Goal: Navigation & Orientation: Find specific page/section

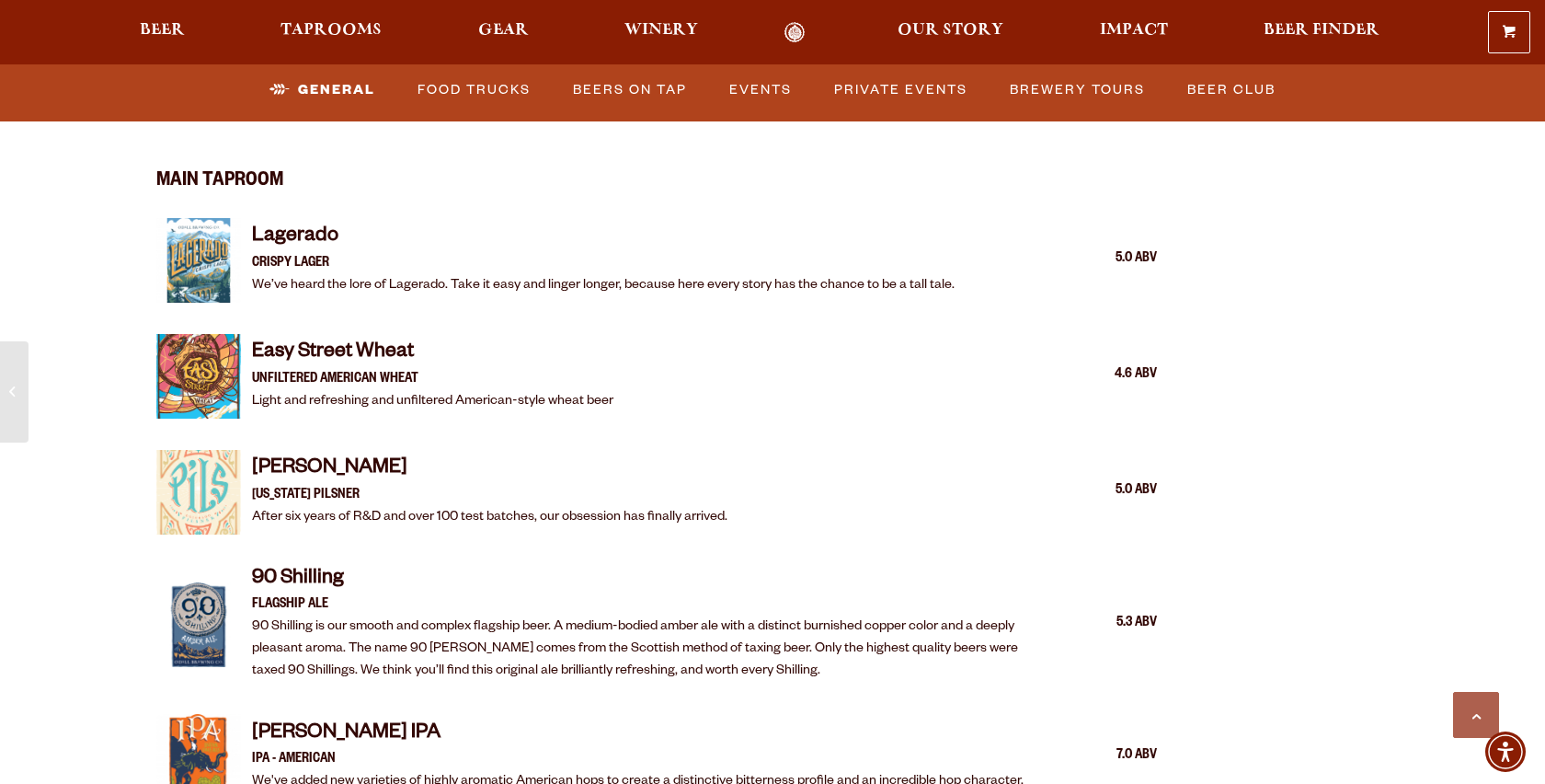
scroll to position [2003, 0]
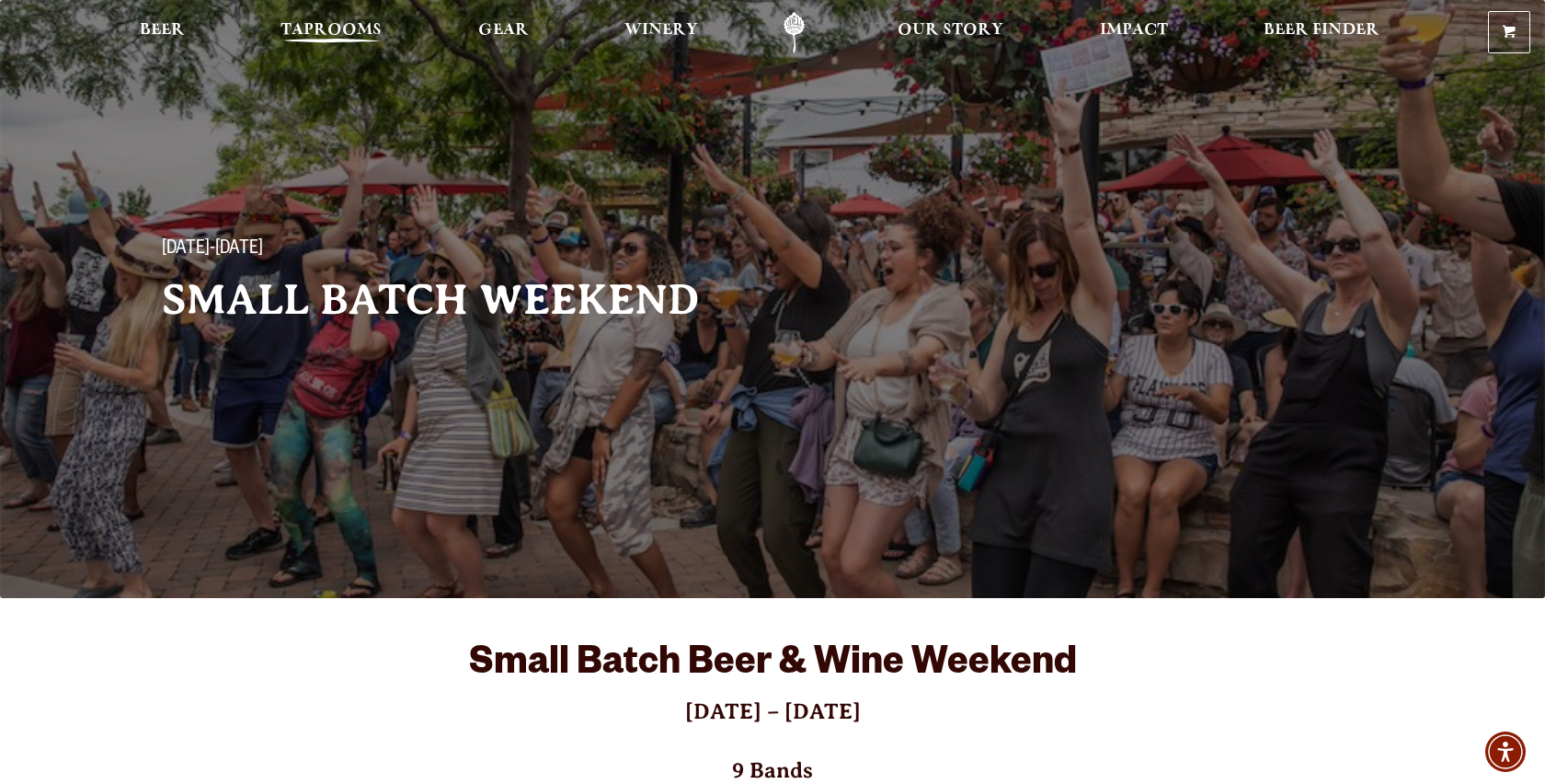
click at [315, 21] on link "Taprooms" at bounding box center [331, 32] width 125 height 42
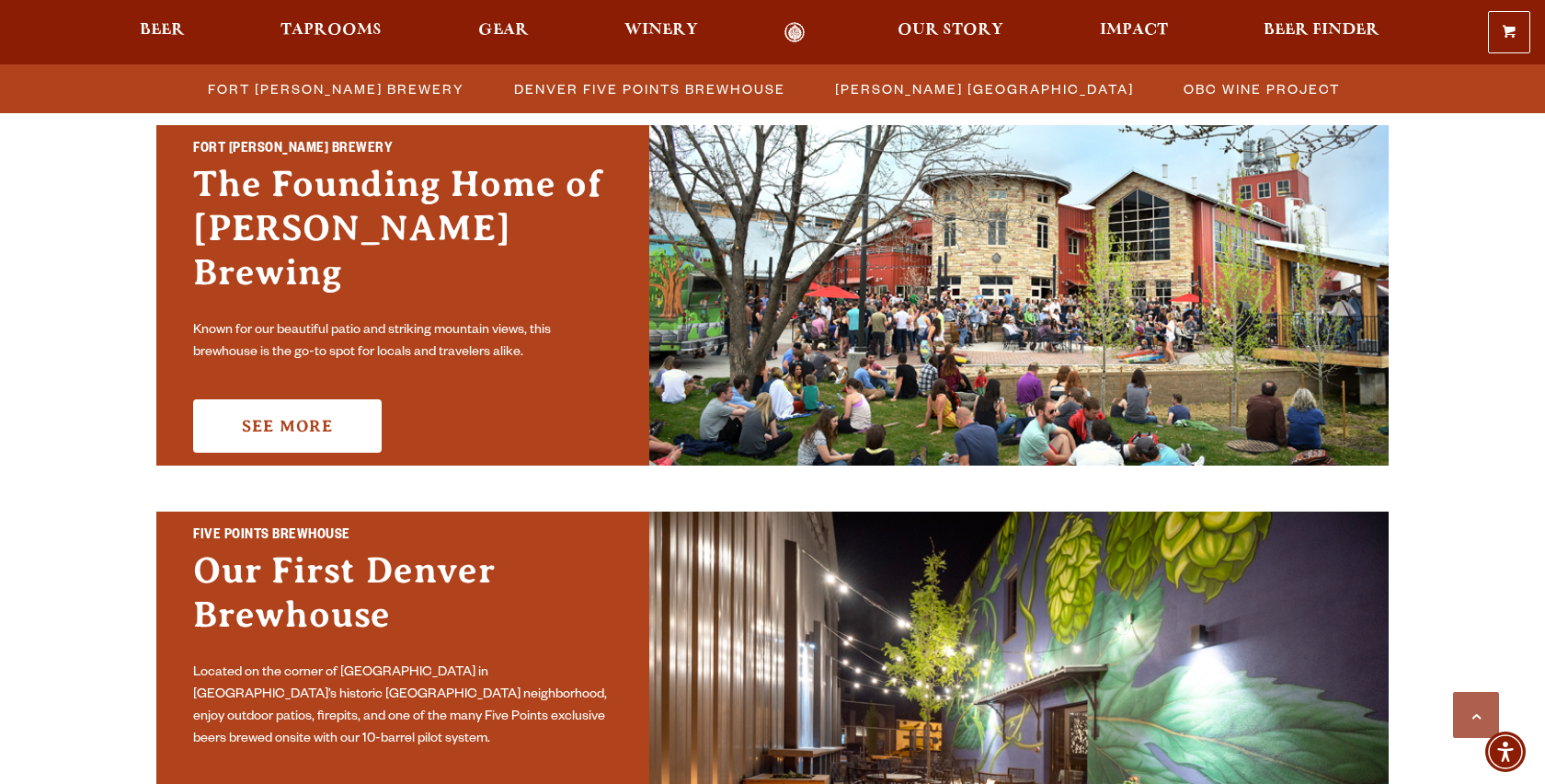
scroll to position [583, 0]
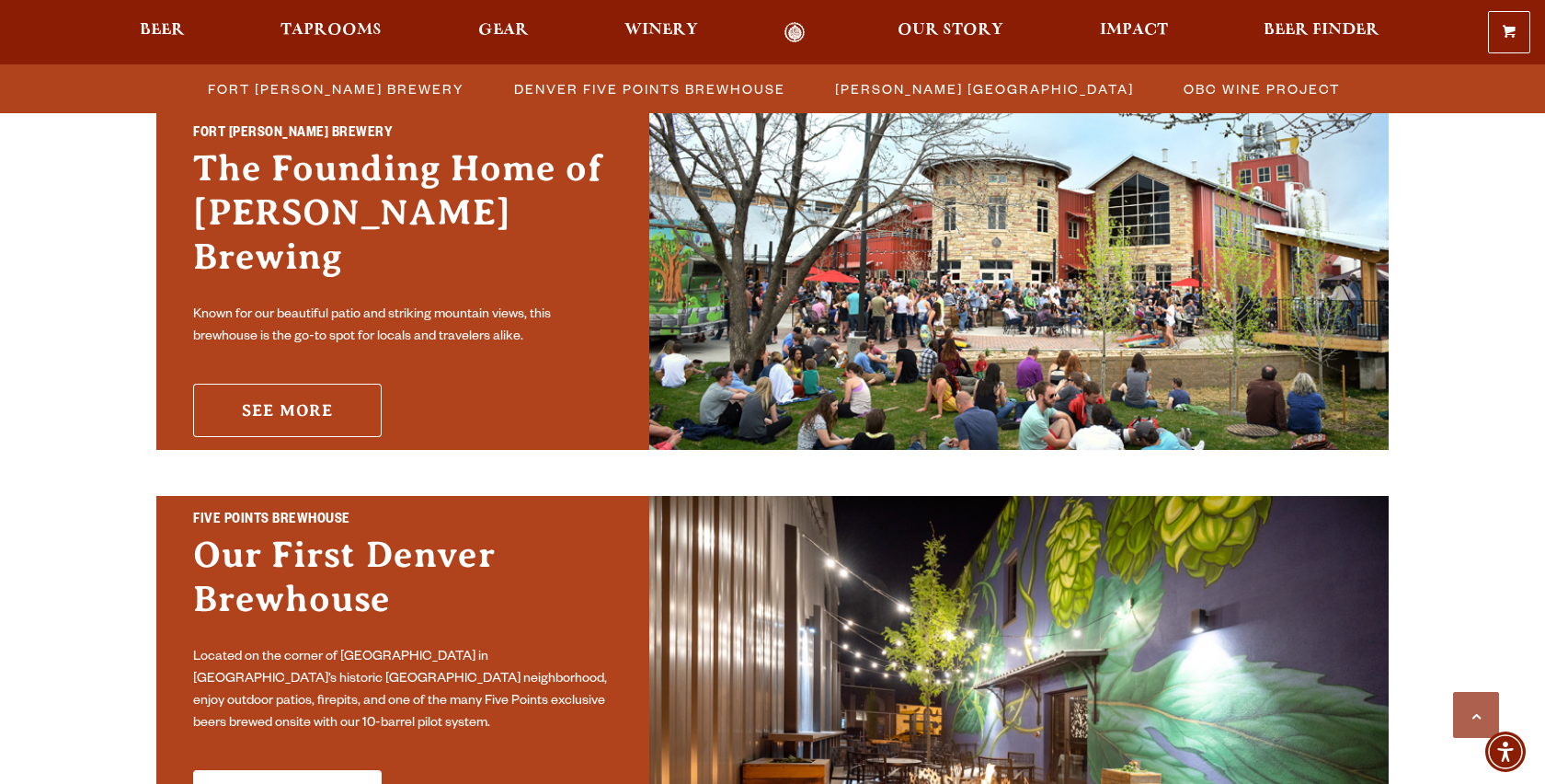
click at [351, 398] on link "See More" at bounding box center [287, 410] width 188 height 53
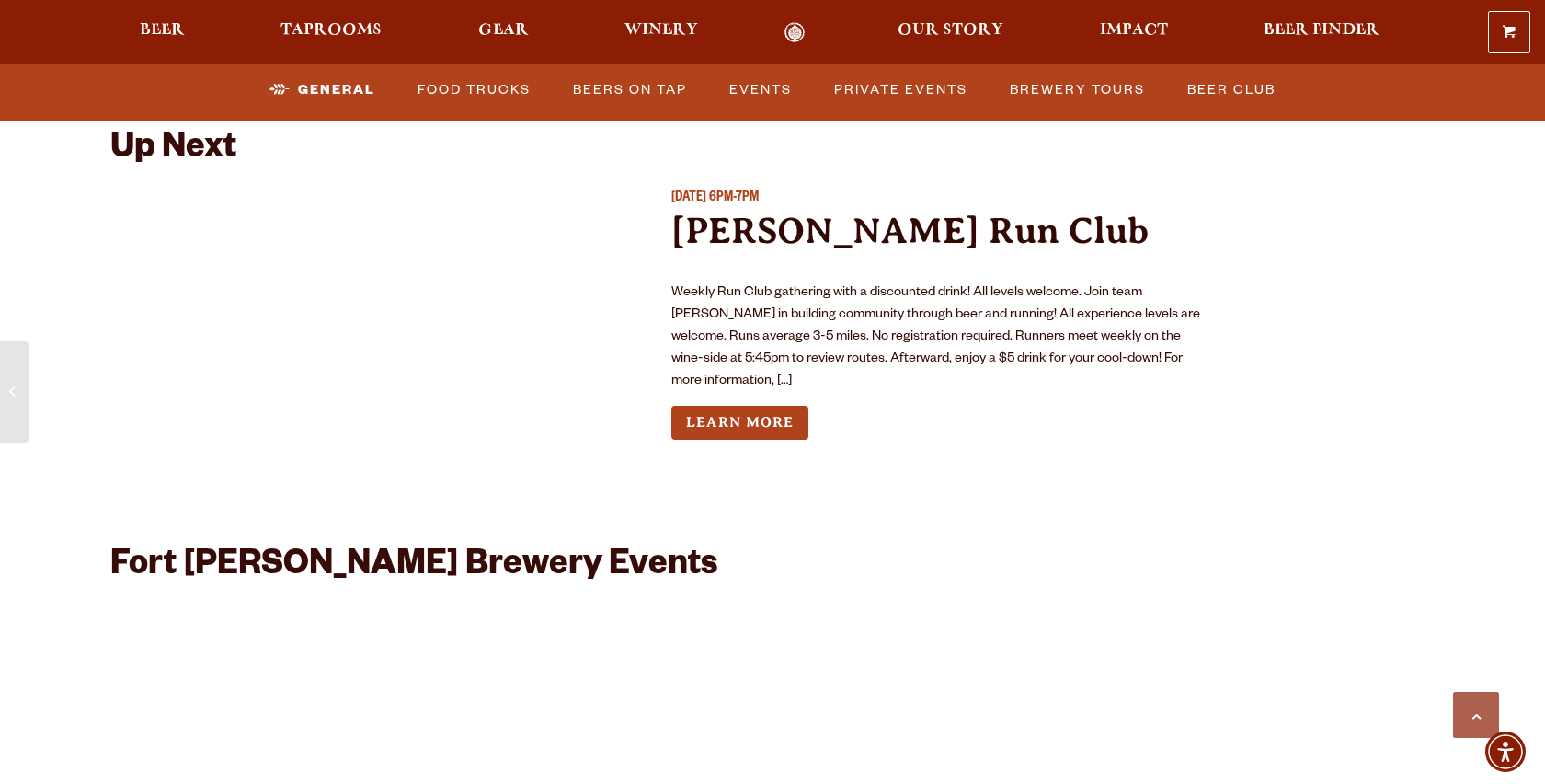
scroll to position [7150, 0]
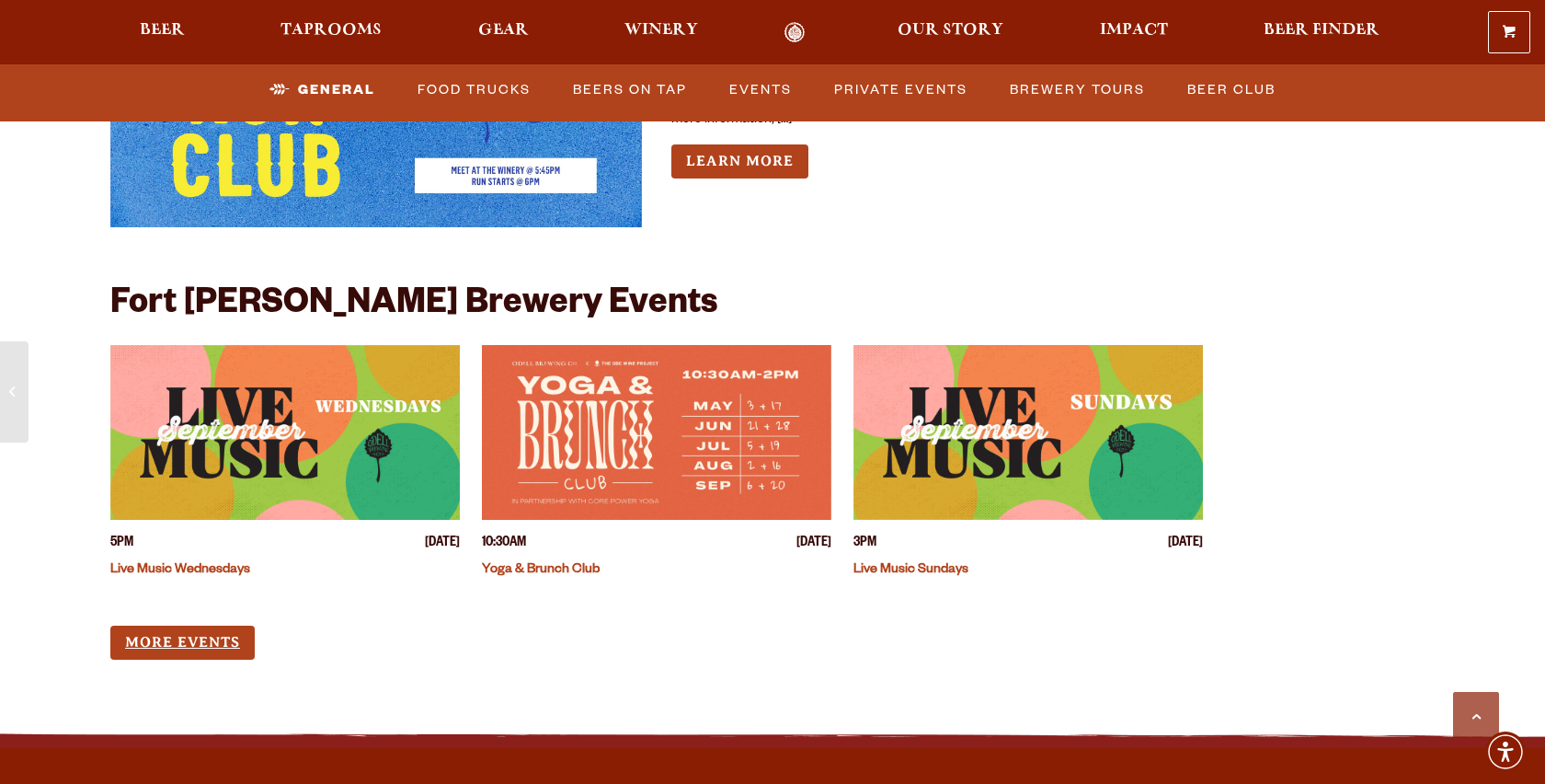
click at [194, 625] on link "More Events" at bounding box center [183, 642] width 145 height 34
